Goal: Register for event/course

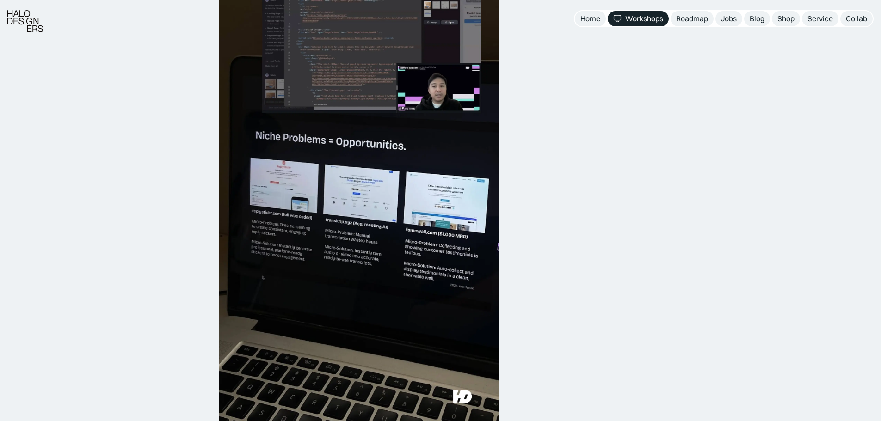
scroll to position [1064, 0]
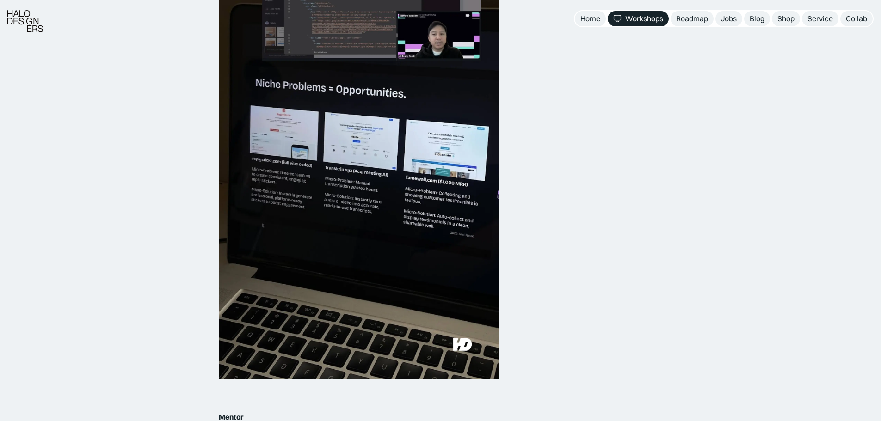
drag, startPoint x: 414, startPoint y: 285, endPoint x: 386, endPoint y: 322, distance: 46.8
drag, startPoint x: 386, startPoint y: 322, endPoint x: 167, endPoint y: 358, distance: 221.3
click at [167, 358] on div "Belajar UIUX : Strategi Designer Membuat WebApp pakai AI. Tanpa Coding Mentor :…" at bounding box center [440, 236] width 881 height 2439
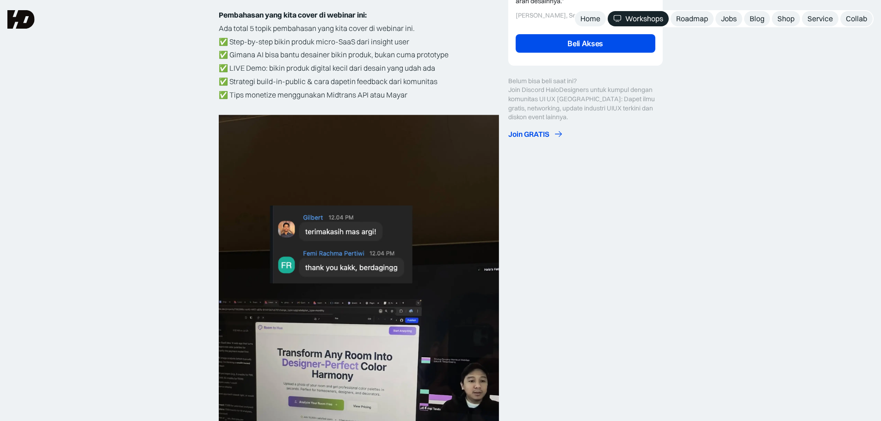
scroll to position [324, 0]
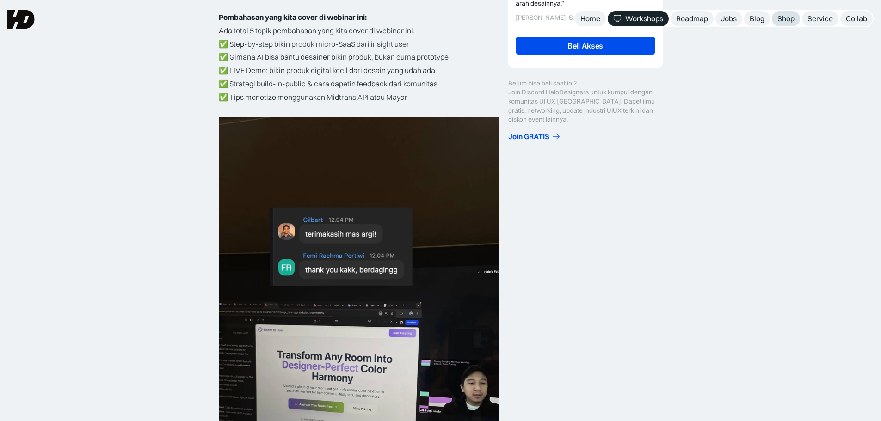
click at [783, 21] on div "Shop" at bounding box center [786, 19] width 17 height 10
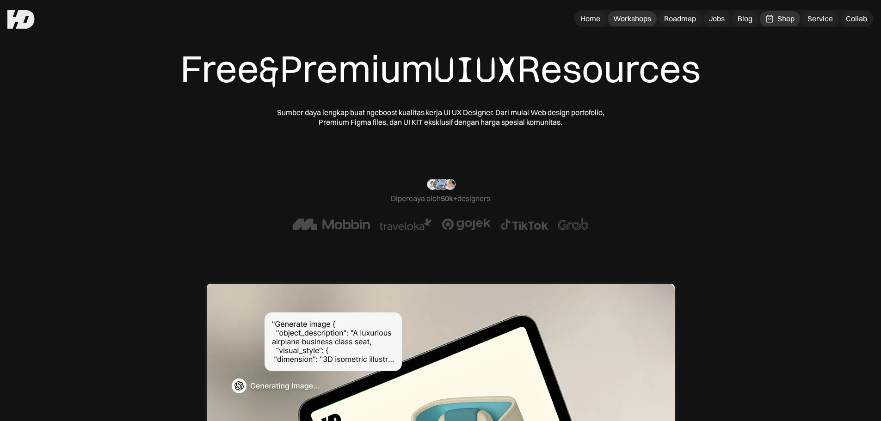
click at [625, 21] on div "Workshops" at bounding box center [632, 19] width 38 height 10
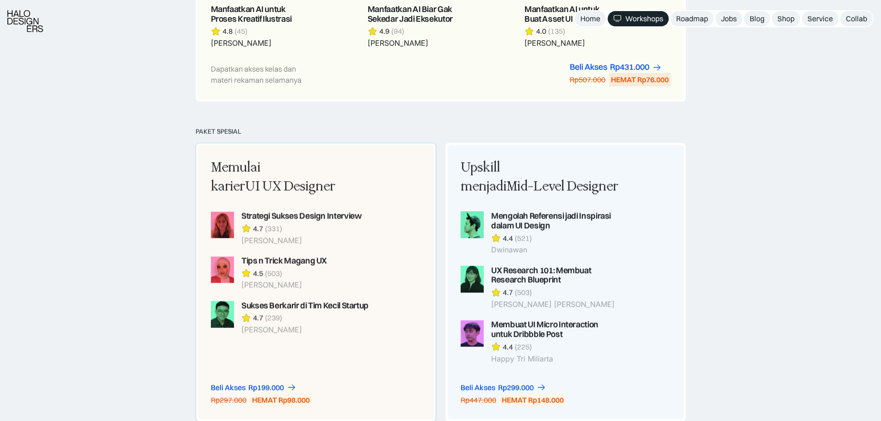
scroll to position [648, 0]
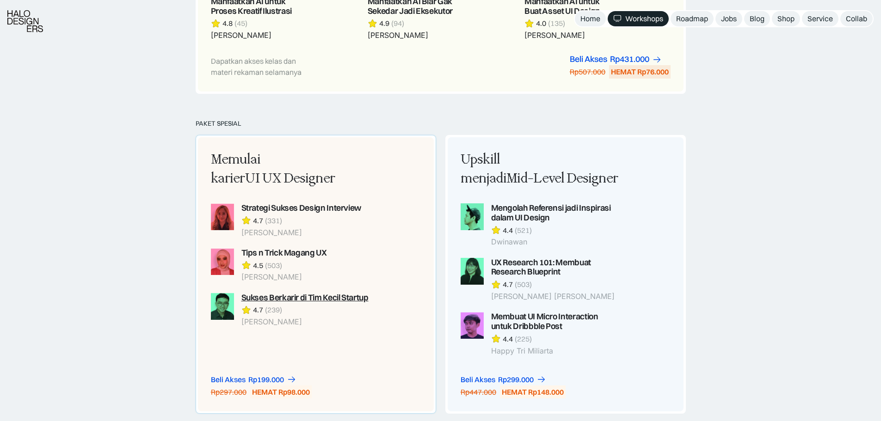
click at [309, 296] on div "Sukses Berkarir di Tim Kecil Startup" at bounding box center [304, 298] width 127 height 10
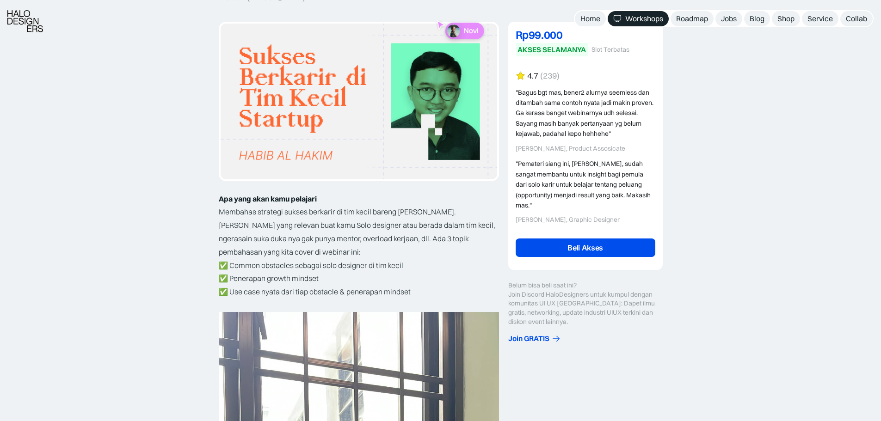
scroll to position [139, 0]
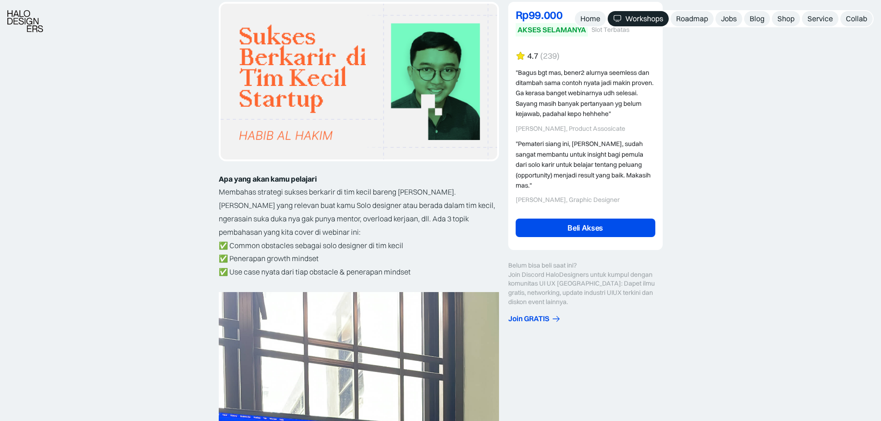
click at [589, 220] on link "Beli Akses" at bounding box center [586, 228] width 140 height 19
